Goal: Task Accomplishment & Management: Complete application form

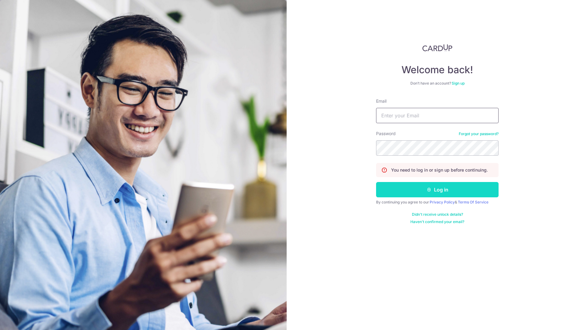
type input "icueye@gmail.com"
click at [411, 193] on button "Log in" at bounding box center [437, 189] width 122 height 15
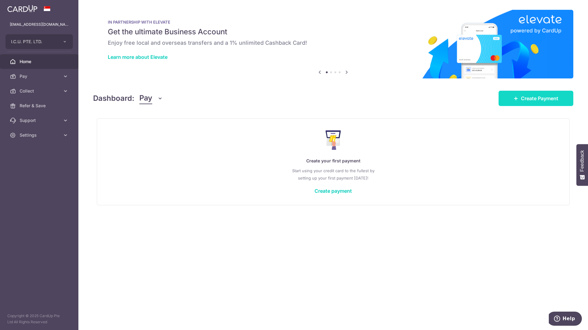
click at [534, 101] on span "Create Payment" at bounding box center [539, 98] width 37 height 7
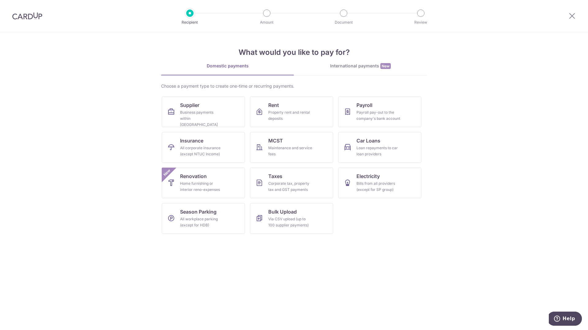
click at [257, 73] on link "Domestic payments" at bounding box center [227, 69] width 133 height 12
click at [258, 20] on p "Amount" at bounding box center [266, 22] width 45 height 6
click at [228, 68] on div "Domestic payments" at bounding box center [227, 66] width 133 height 6
click at [574, 17] on icon at bounding box center [571, 16] width 7 height 8
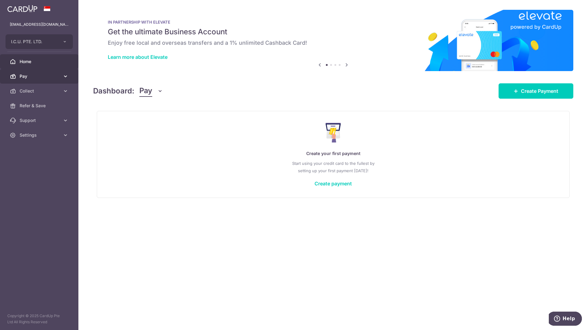
click at [40, 77] on span "Pay" at bounding box center [40, 76] width 40 height 6
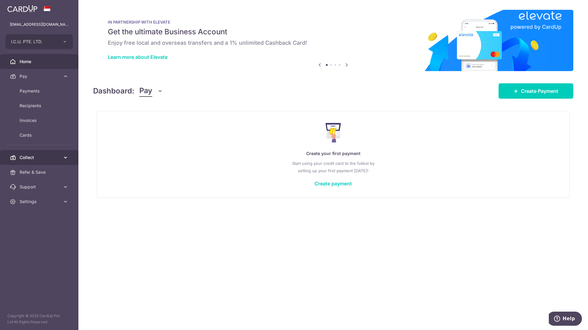
click at [41, 158] on span "Collect" at bounding box center [40, 157] width 40 height 6
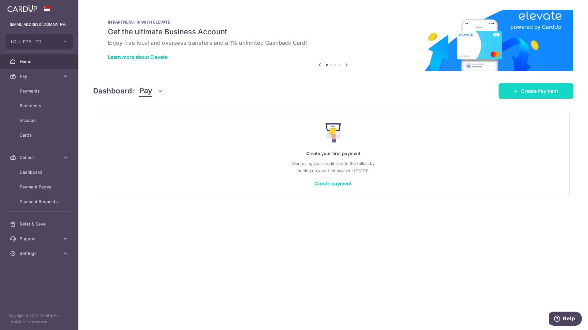
click at [537, 95] on link "Create Payment" at bounding box center [535, 90] width 75 height 15
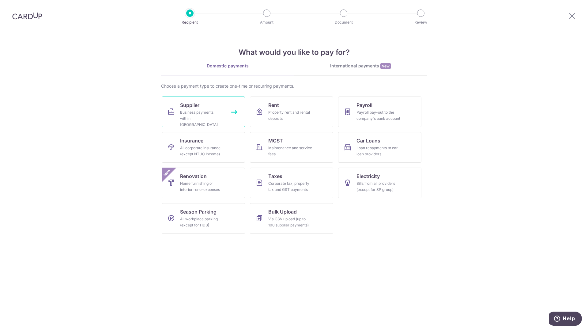
click at [199, 115] on div "Business payments within Singapore" at bounding box center [202, 118] width 44 height 18
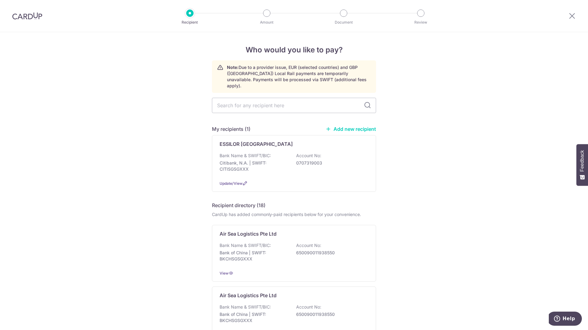
click at [570, 10] on div at bounding box center [572, 16] width 32 height 32
click at [571, 14] on icon at bounding box center [571, 16] width 7 height 8
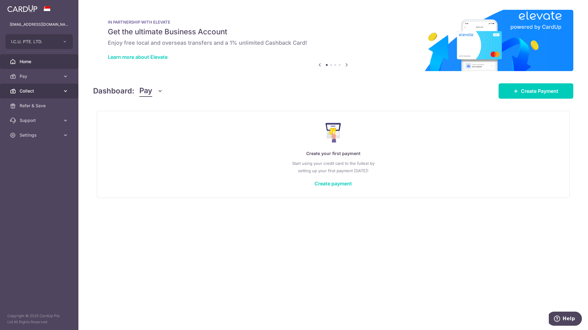
click at [28, 87] on link "Collect" at bounding box center [39, 91] width 78 height 15
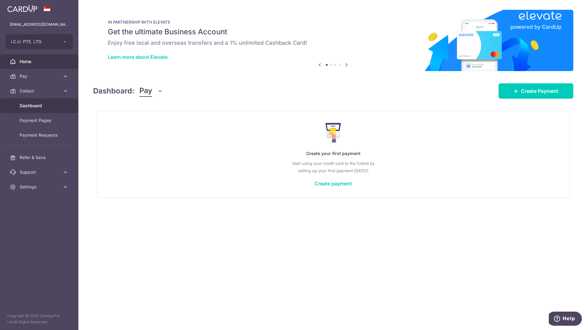
click at [34, 107] on span "Dashboard" at bounding box center [40, 106] width 40 height 6
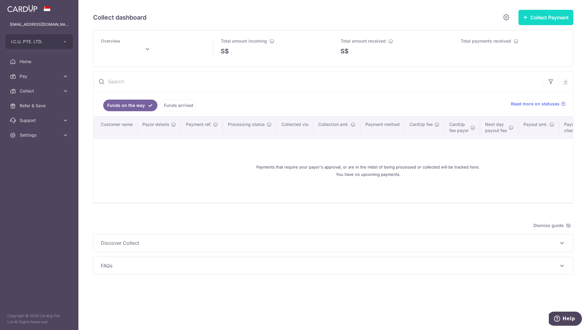
click at [556, 24] on button "Collect Payment" at bounding box center [545, 17] width 55 height 15
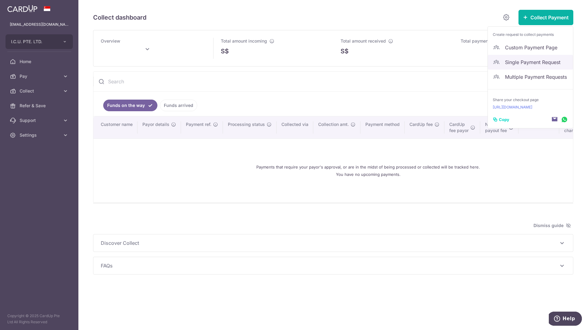
click at [528, 63] on span "Single Payment Request" at bounding box center [536, 61] width 63 height 7
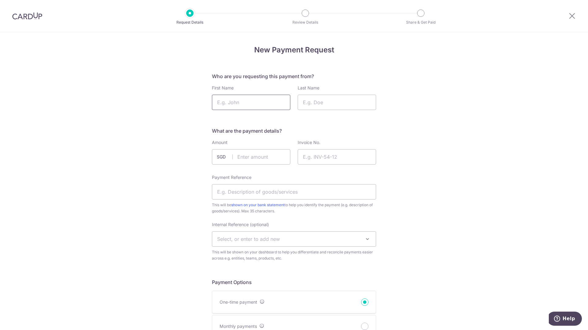
click at [261, 107] on input "First Name" at bounding box center [251, 102] width 78 height 15
type input "JOEY"
type input "LIM"
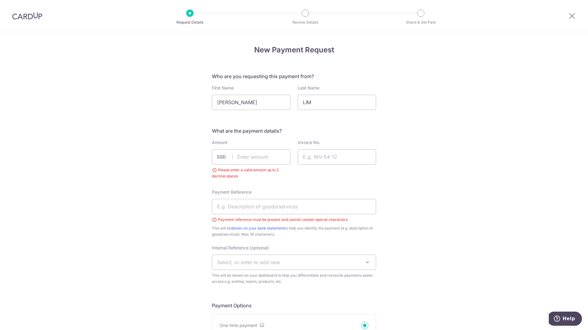
click at [249, 164] on div "Amount SGD Please enter a valid amount up to 2 decimal places" at bounding box center [251, 159] width 78 height 40
click at [257, 162] on input "text" at bounding box center [251, 156] width 78 height 15
type input "260.00"
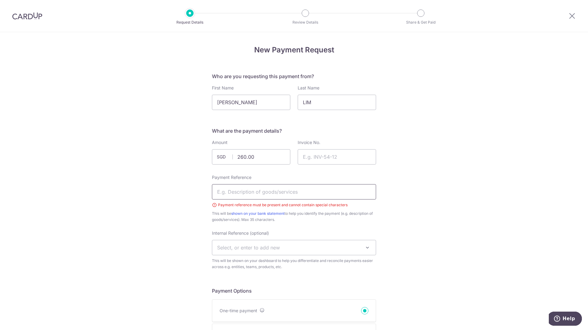
click at [269, 192] on input "Payment Reference" at bounding box center [294, 191] width 164 height 15
click at [300, 196] on input "Payment Reference" at bounding box center [294, 191] width 164 height 15
type input "TCM Batch 3 14 packets"
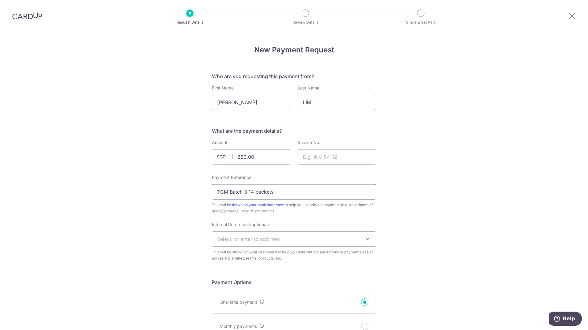
click at [274, 192] on input "TCM Batch 3 14 packets" at bounding box center [294, 191] width 164 height 15
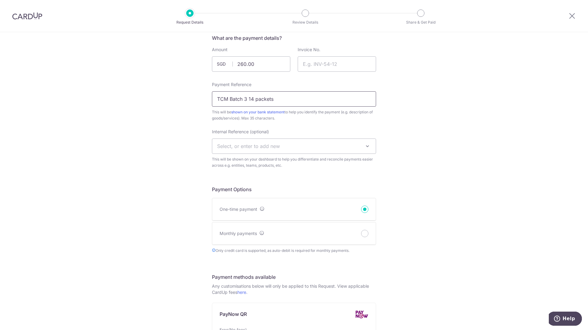
scroll to position [56, 0]
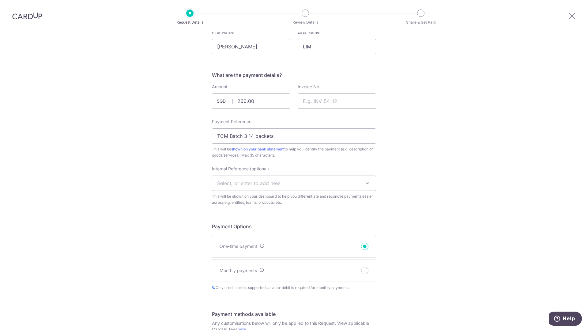
click at [285, 188] on span "Select, or enter to add new" at bounding box center [293, 183] width 163 height 15
click at [410, 174] on div "New Payment Request Who are you requesting this payment from? First Name JOEY L…" at bounding box center [294, 305] width 588 height 659
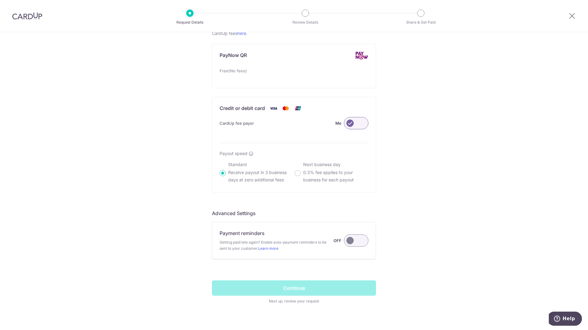
scroll to position [362, 0]
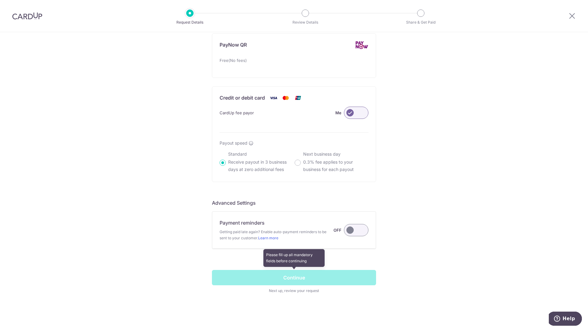
click at [324, 275] on span at bounding box center [294, 282] width 164 height 24
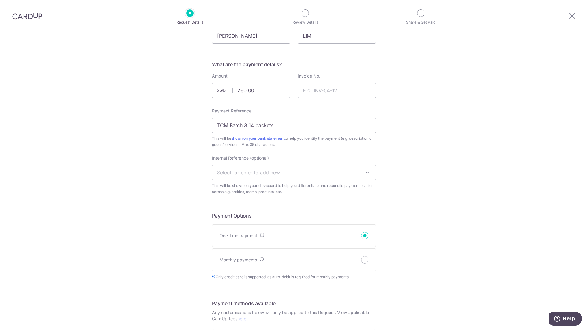
scroll to position [56, 0]
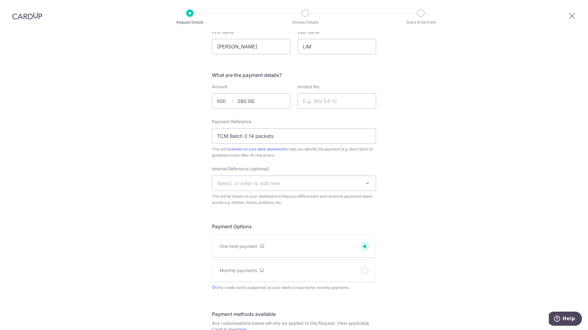
click at [290, 183] on span "Select, or enter to add new" at bounding box center [293, 183] width 163 height 15
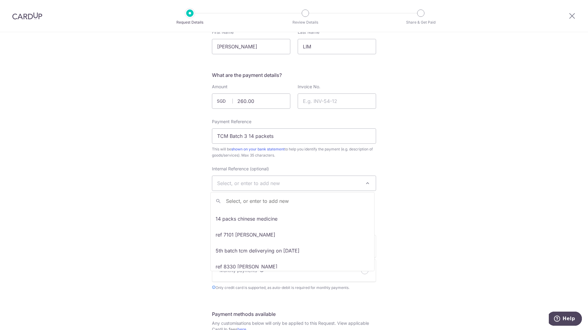
scroll to position [0, 0]
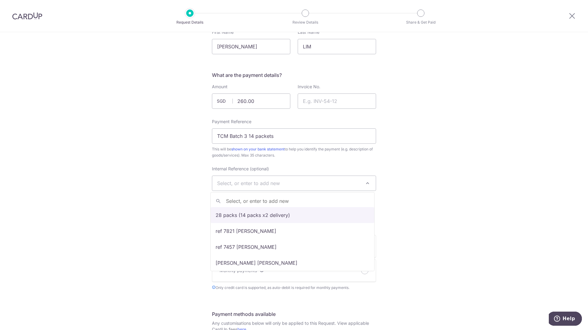
click at [257, 181] on span "Select, or enter to add new" at bounding box center [248, 183] width 63 height 6
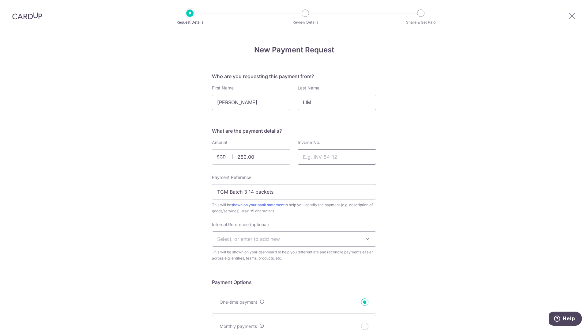
click at [316, 160] on input "Invoice No." at bounding box center [336, 156] width 78 height 15
click at [322, 156] on input "Invoice No." at bounding box center [336, 156] width 78 height 15
click at [302, 158] on input "8330" at bounding box center [336, 156] width 78 height 15
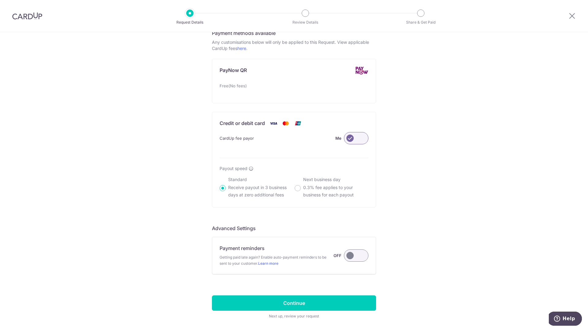
scroll to position [362, 0]
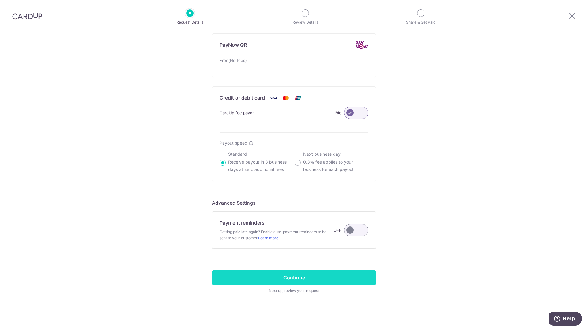
type input "8330"
click at [340, 274] on input "Continue" at bounding box center [294, 277] width 164 height 15
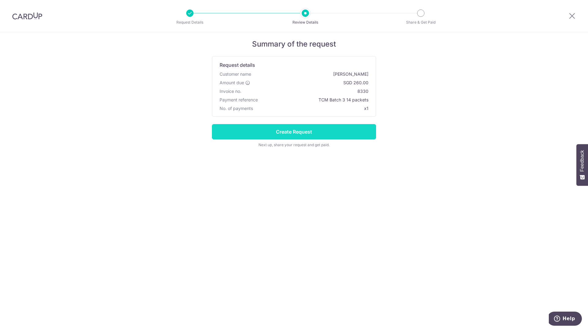
click at [323, 129] on input "Create Request" at bounding box center [294, 131] width 164 height 15
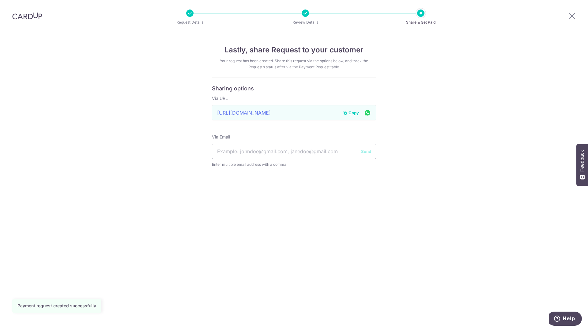
click at [353, 112] on span "Copy" at bounding box center [353, 113] width 10 height 6
